Goal: Task Accomplishment & Management: Manage account settings

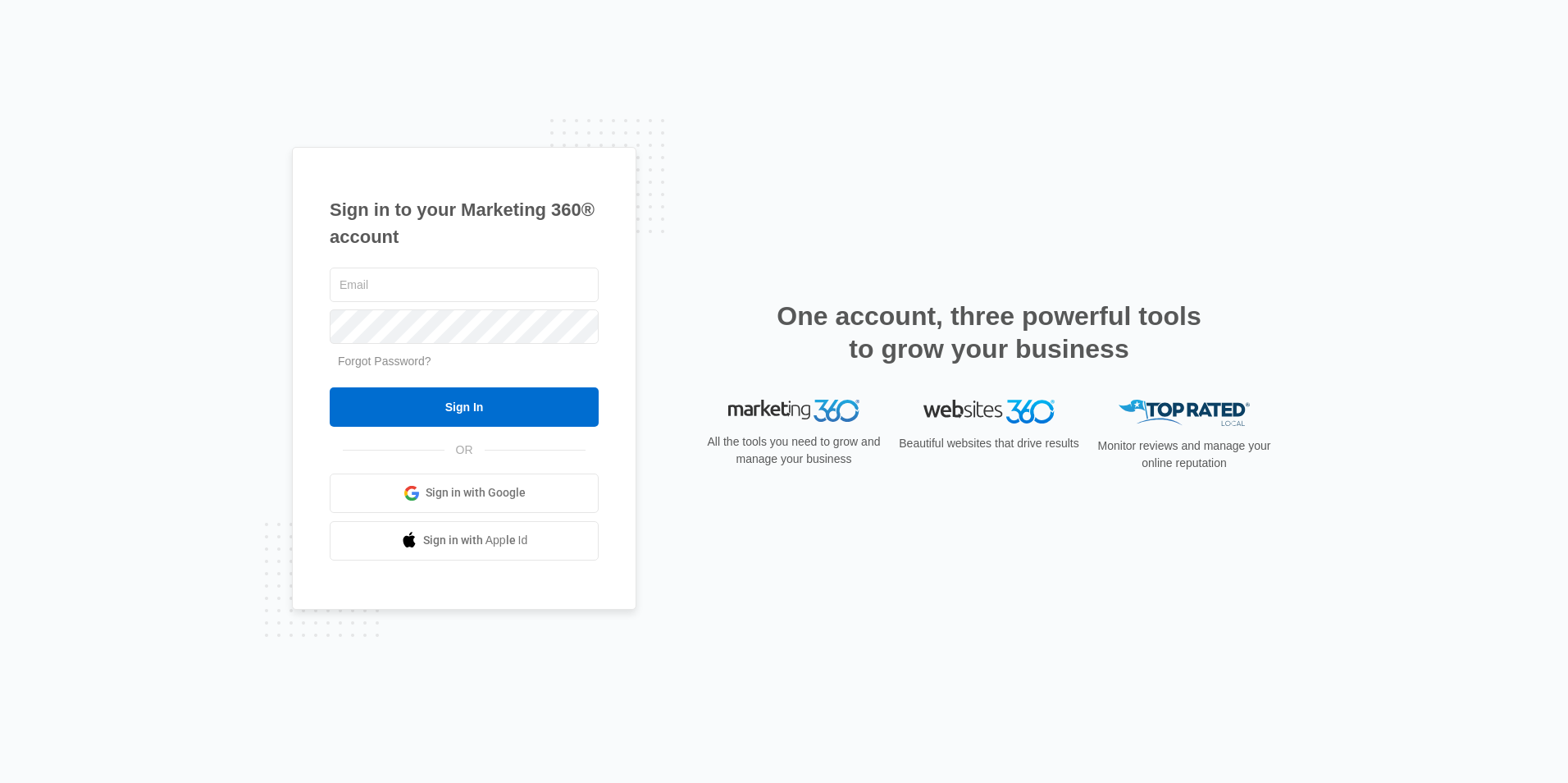
type input "overlookmanager@vintage-corp.com"
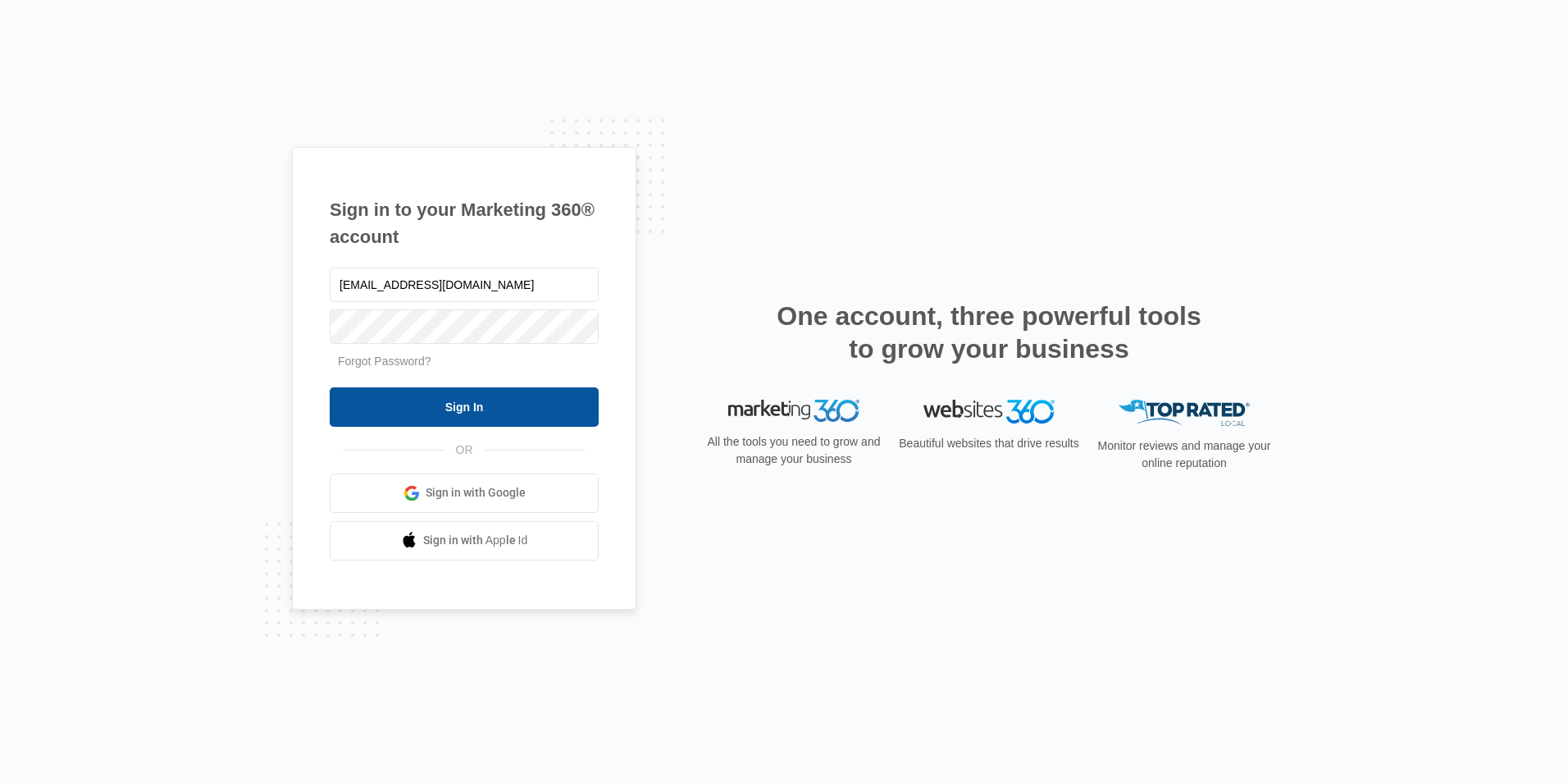
click at [350, 406] on input "Sign In" at bounding box center [463, 407] width 269 height 39
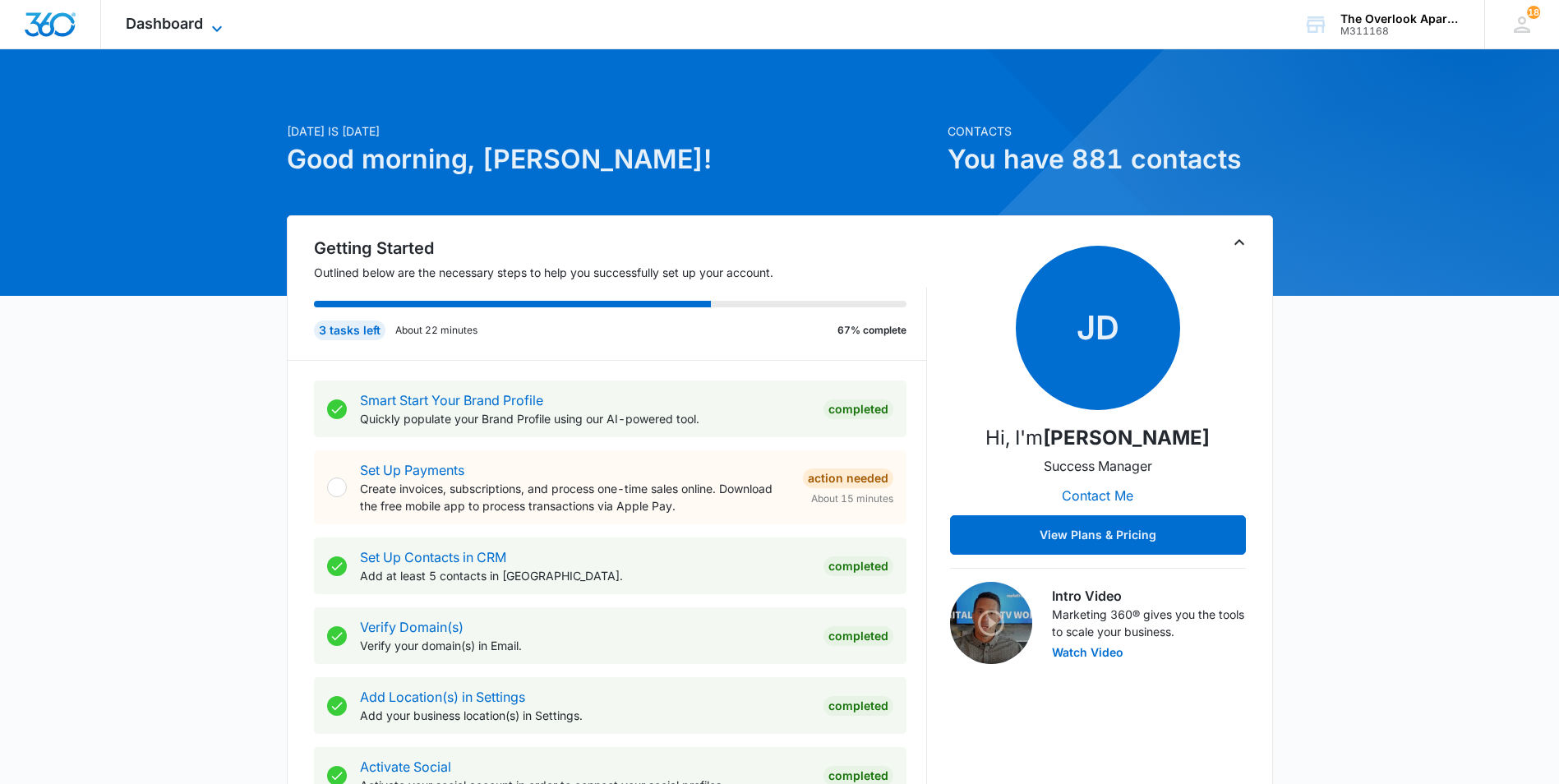
click at [166, 17] on span "Dashboard" at bounding box center [164, 23] width 77 height 18
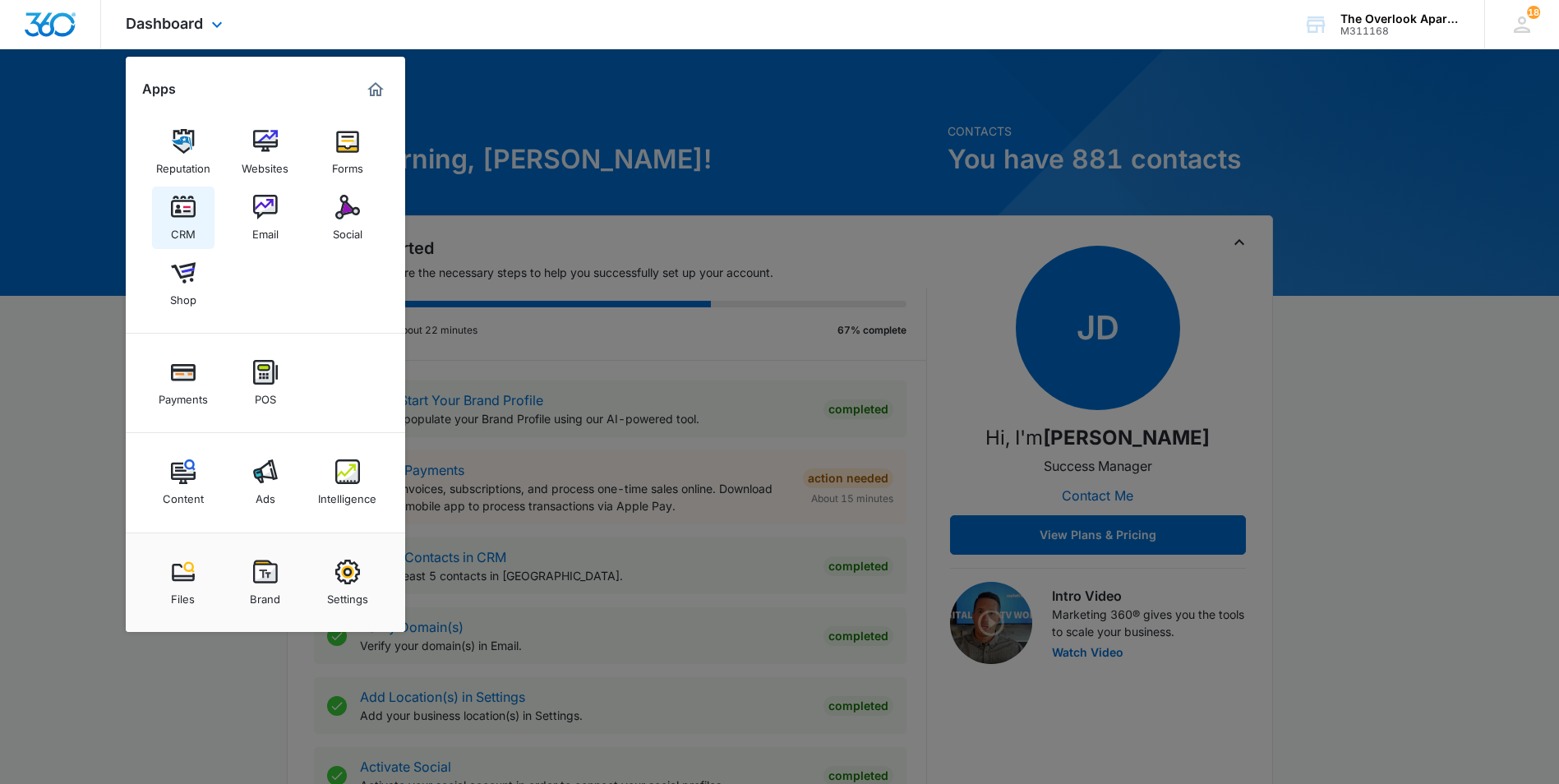
click at [183, 220] on div "CRM" at bounding box center [183, 230] width 24 height 22
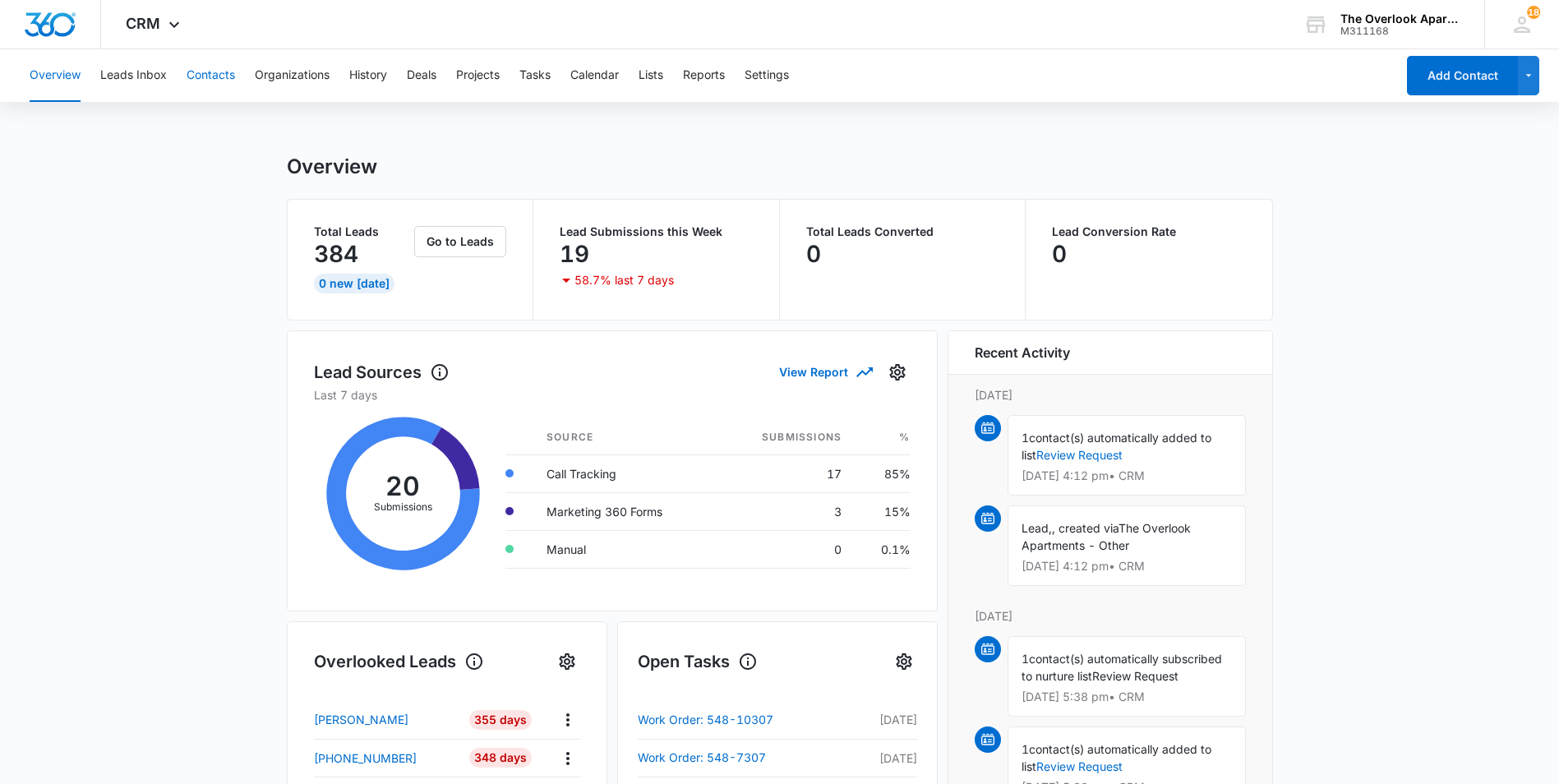
click at [202, 77] on button "Contacts" at bounding box center [212, 75] width 49 height 53
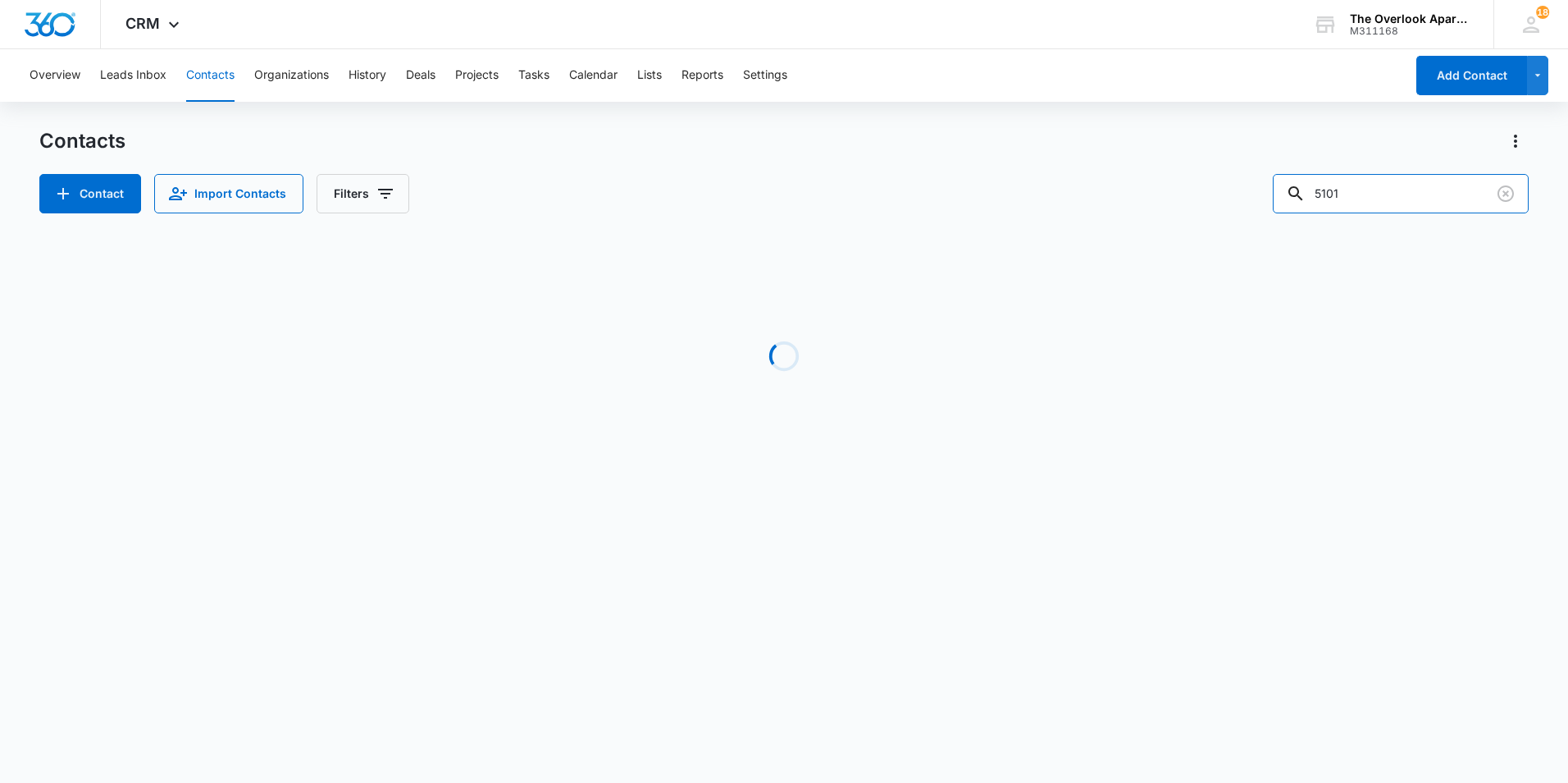
drag, startPoint x: 1405, startPoint y: 205, endPoint x: 852, endPoint y: 212, distance: 553.0
click at [852, 212] on div "Contact Import Contacts Filters 5101" at bounding box center [784, 194] width 1489 height 39
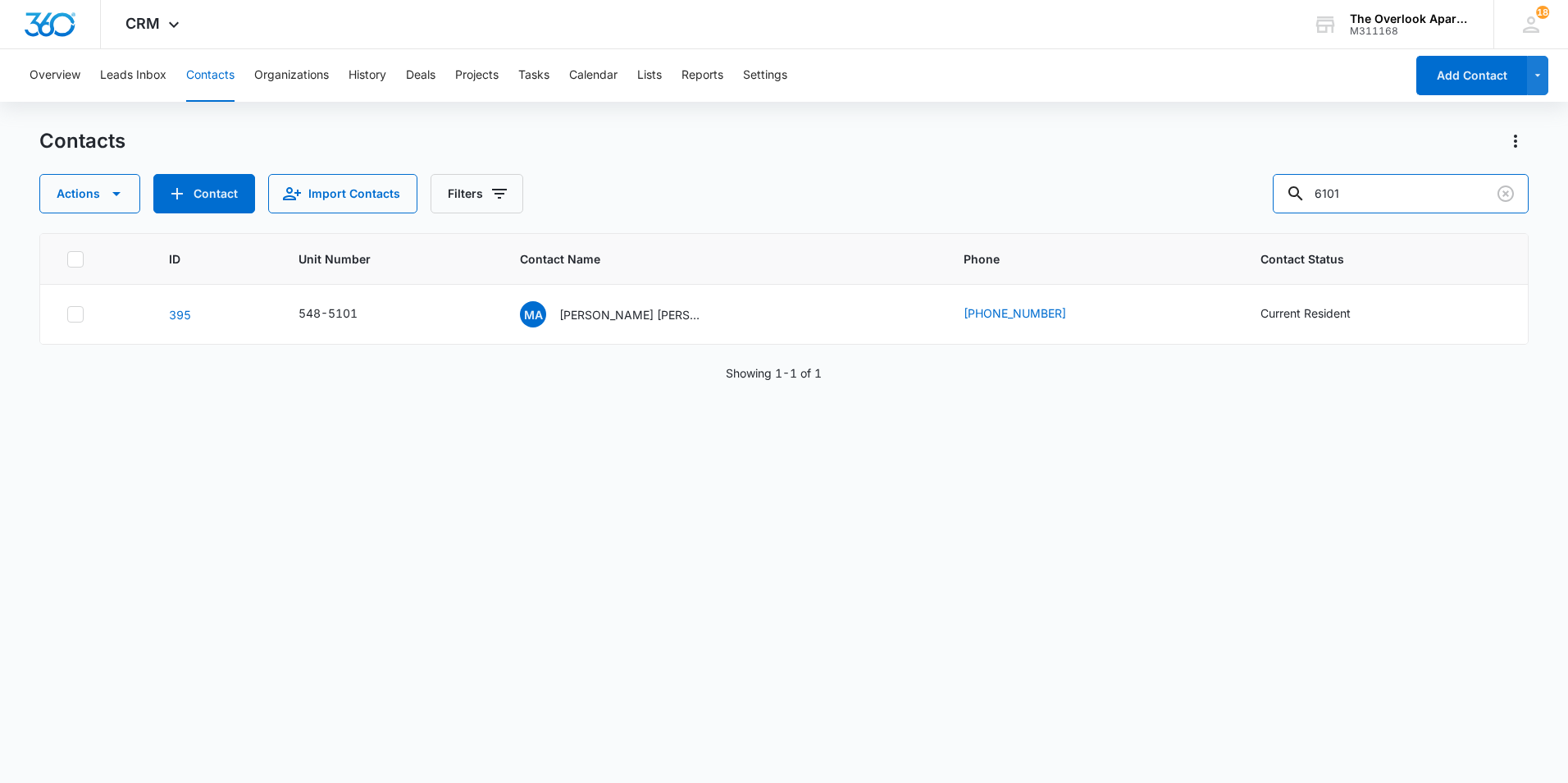
type input "6101"
click at [657, 317] on p "[PERSON_NAME] & [PERSON_NAME]" at bounding box center [632, 315] width 148 height 18
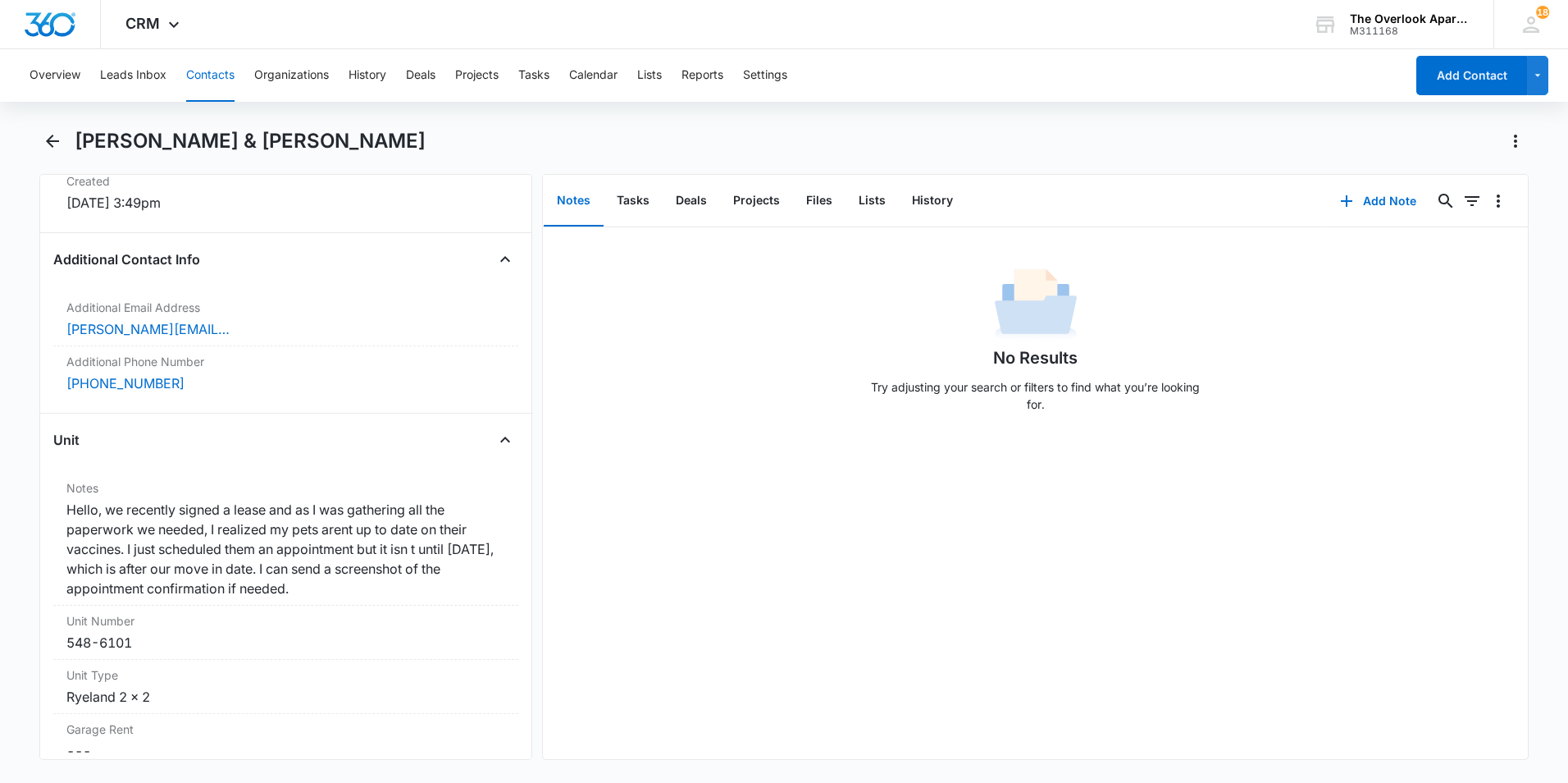
scroll to position [1149, 0]
click at [28, 70] on div "Overview Leads Inbox Contacts Organizations History Deals Projects Tasks Calend…" at bounding box center [712, 75] width 1385 height 53
click at [1214, 222] on div "Notes Tasks Deals Projects Files Lists History" at bounding box center [933, 201] width 781 height 53
